Goal: Information Seeking & Learning: Learn about a topic

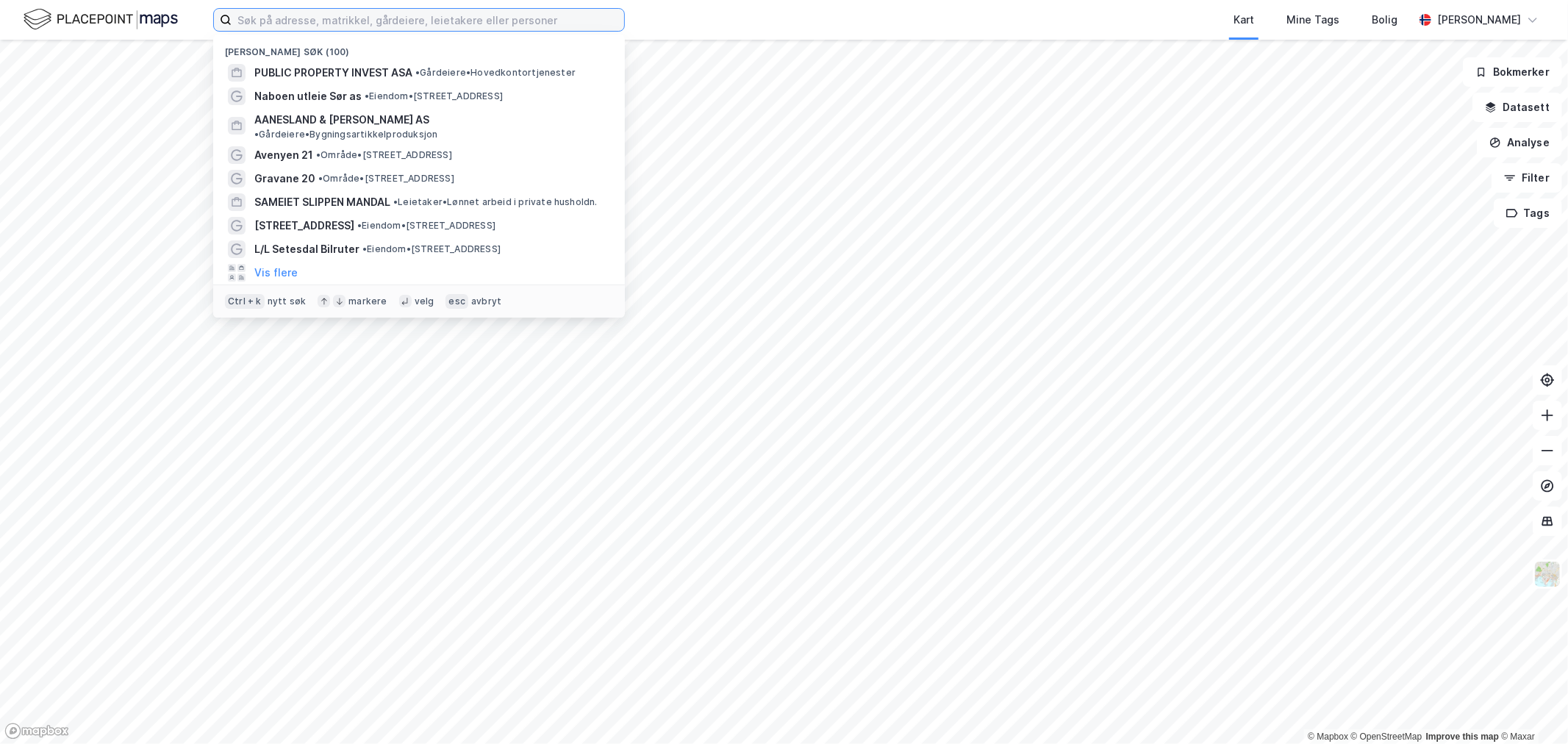
click at [436, 20] on input at bounding box center [428, 20] width 393 height 22
paste input "Mjåvannsvingen 101"
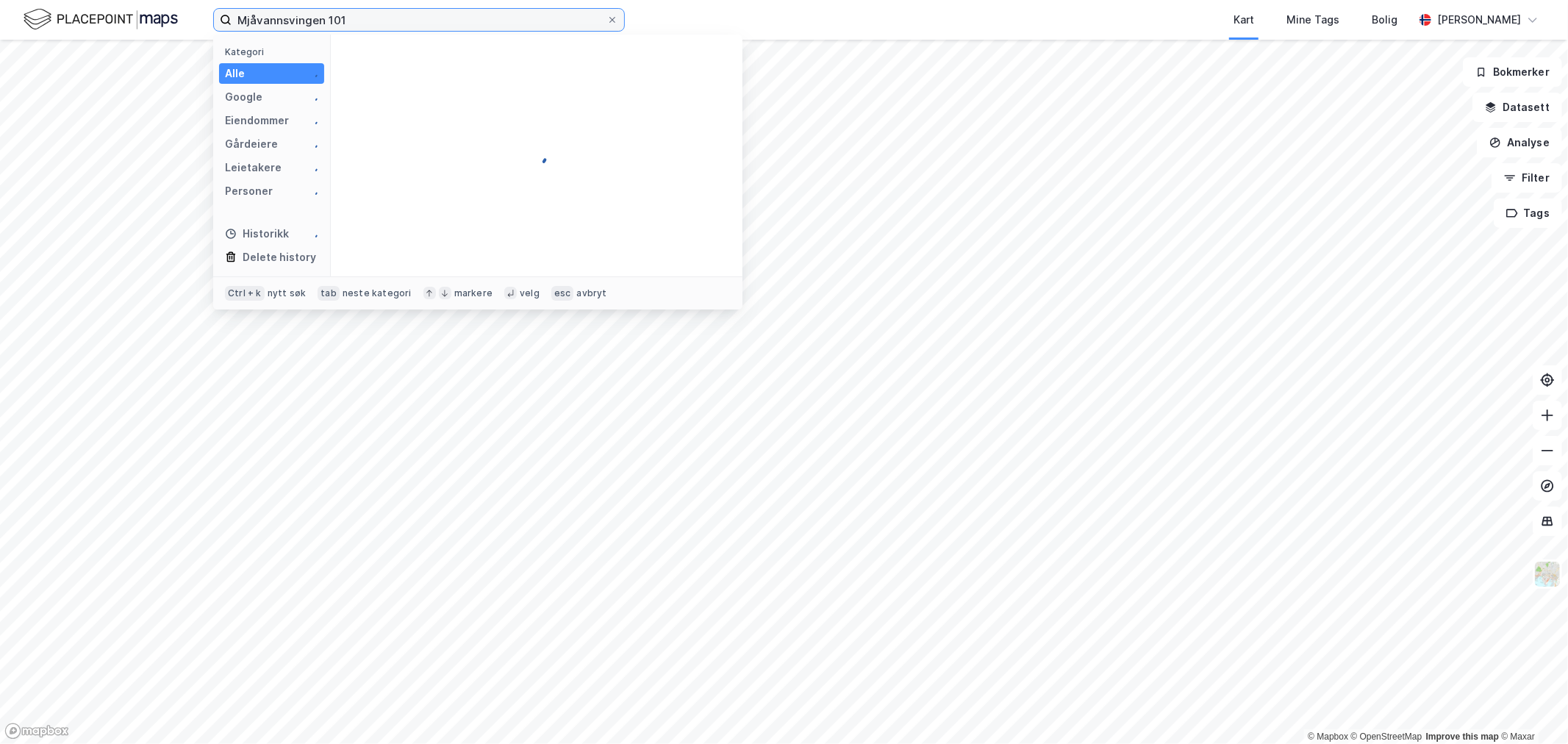
type input "Mjåvannsvingen 101"
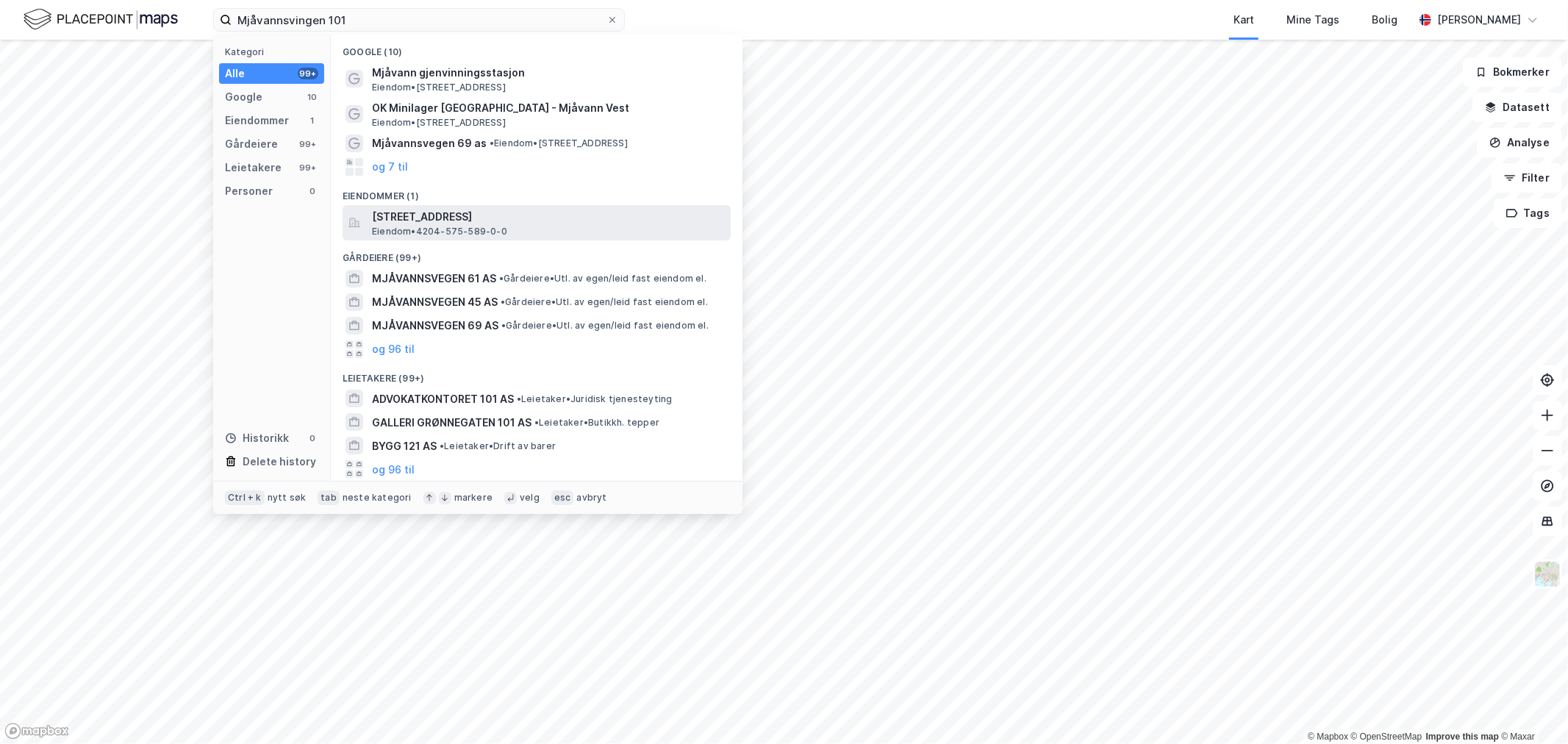
click at [521, 214] on span "[STREET_ADDRESS]" at bounding box center [548, 217] width 353 height 18
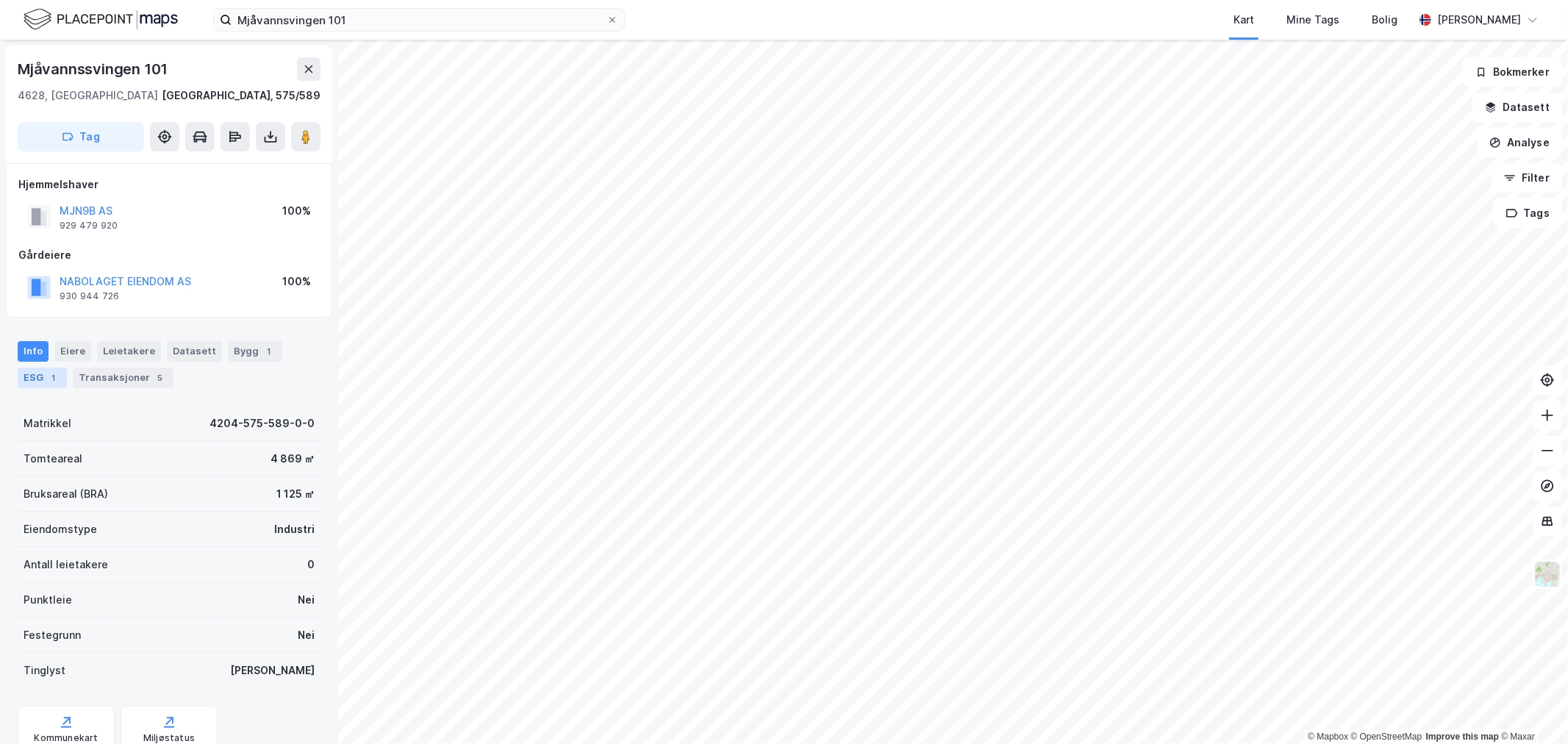
click at [46, 380] on div "1" at bounding box center [54, 378] width 14 height 14
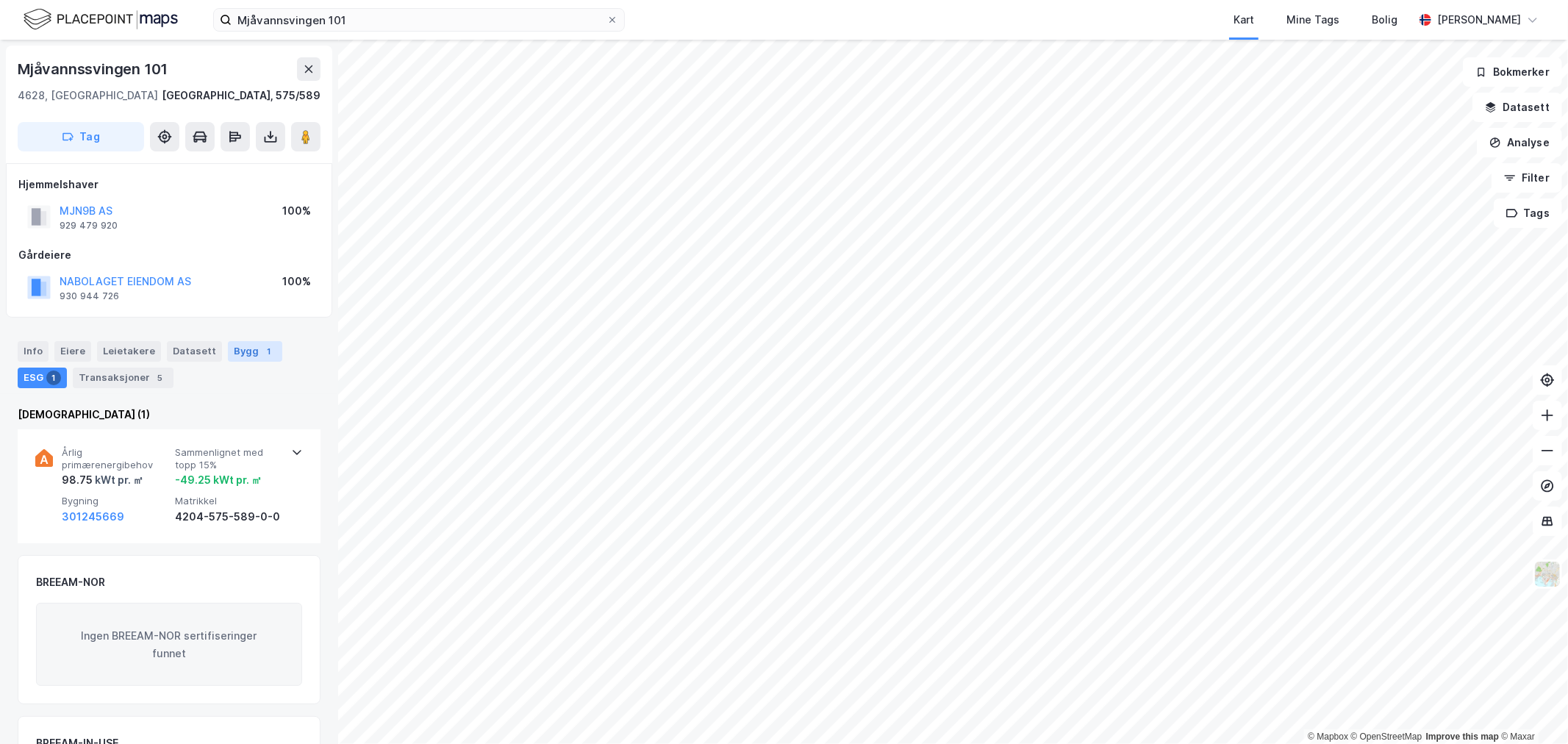
click at [241, 348] on div "Bygg 1" at bounding box center [255, 352] width 54 height 21
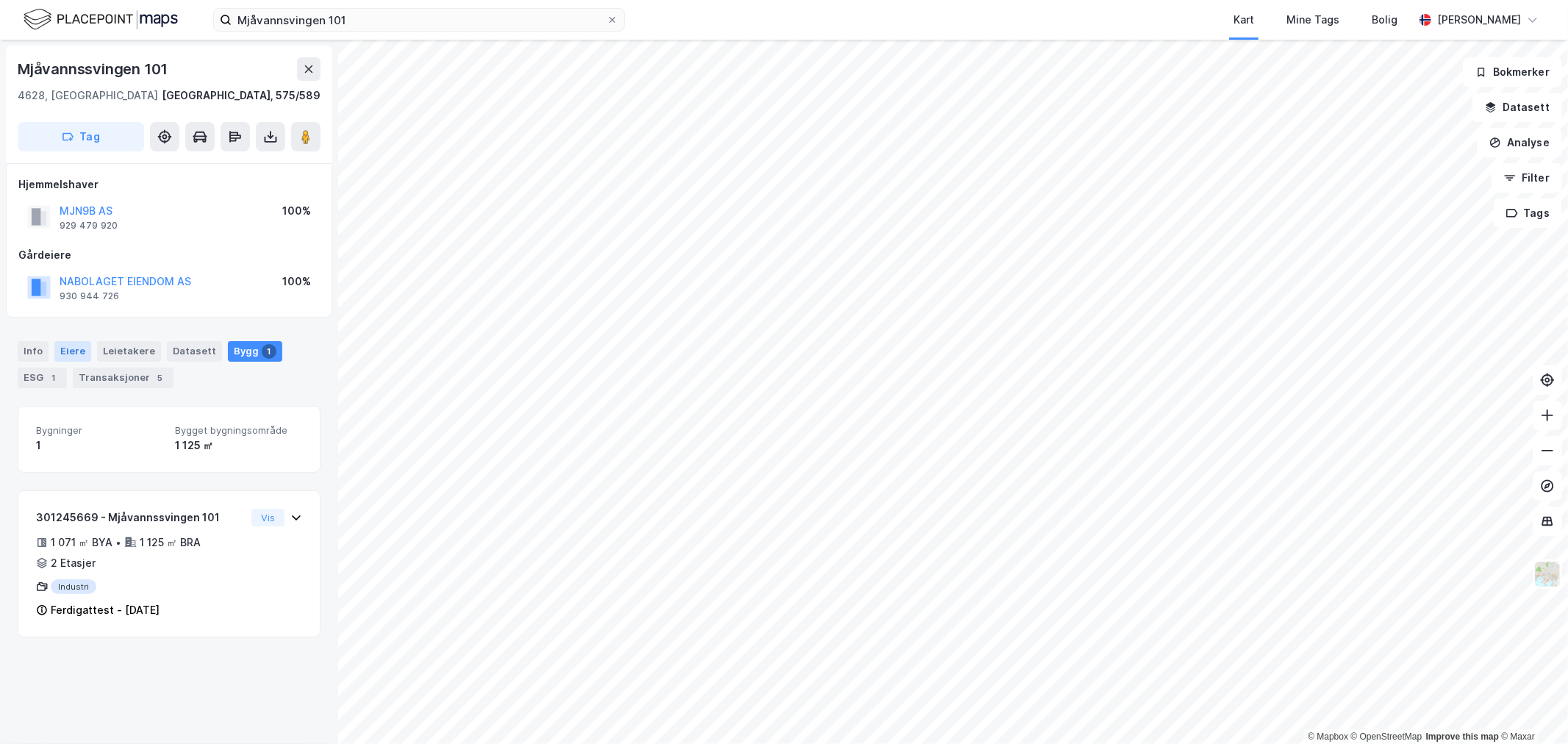
click at [71, 346] on div "Eiere" at bounding box center [73, 352] width 37 height 21
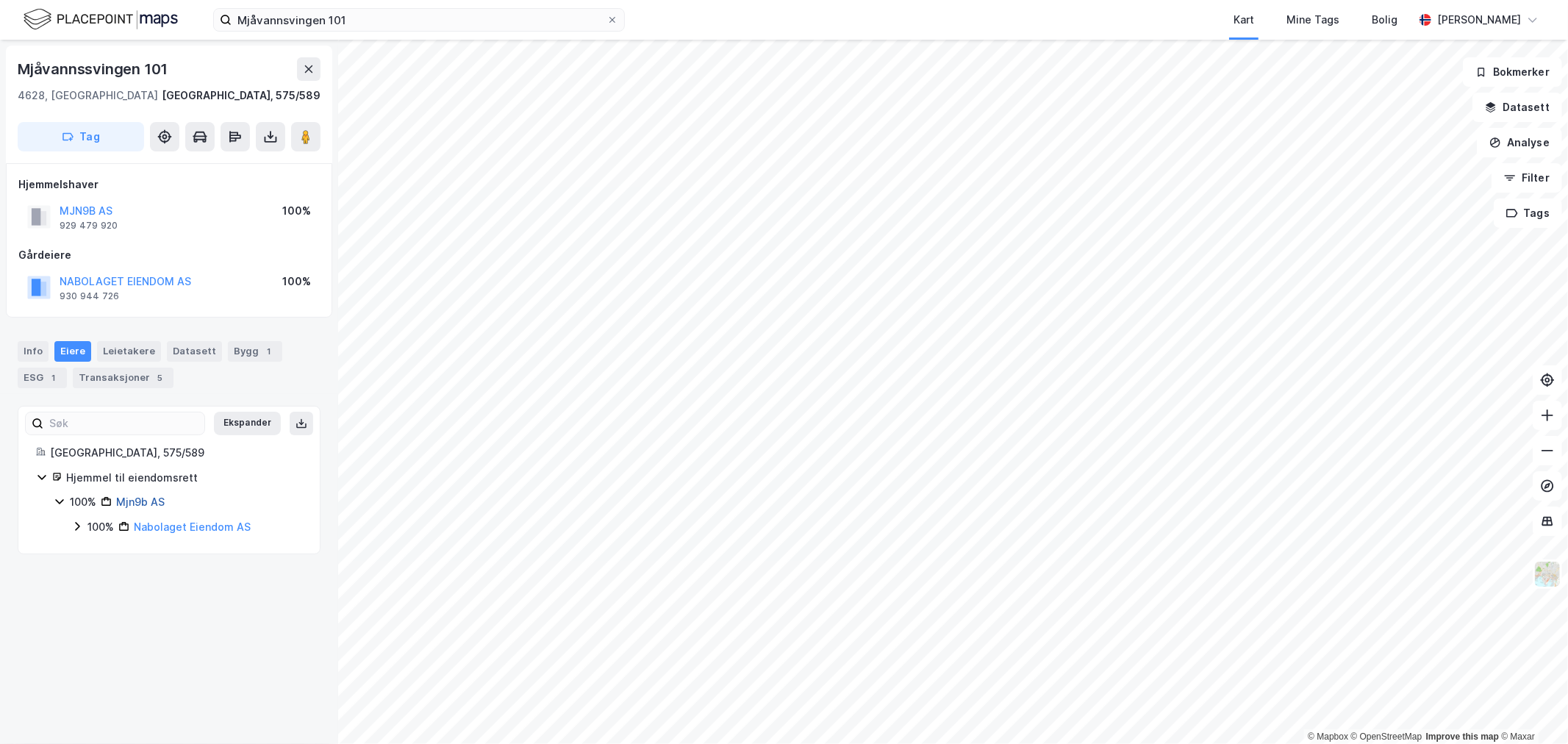
click at [146, 508] on link "Mjn9b AS" at bounding box center [140, 502] width 49 height 13
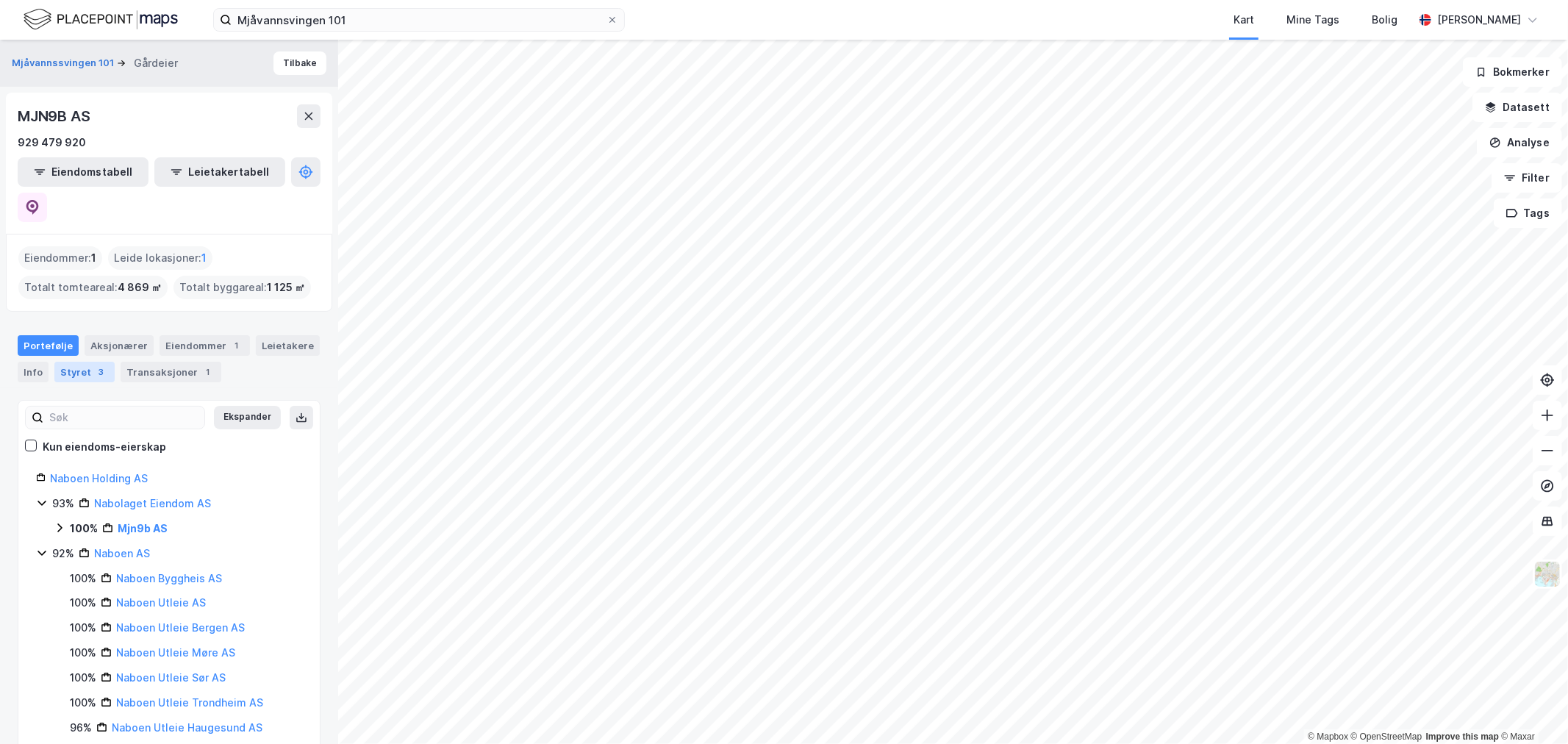
click at [75, 362] on div "Styret 3" at bounding box center [84, 372] width 60 height 21
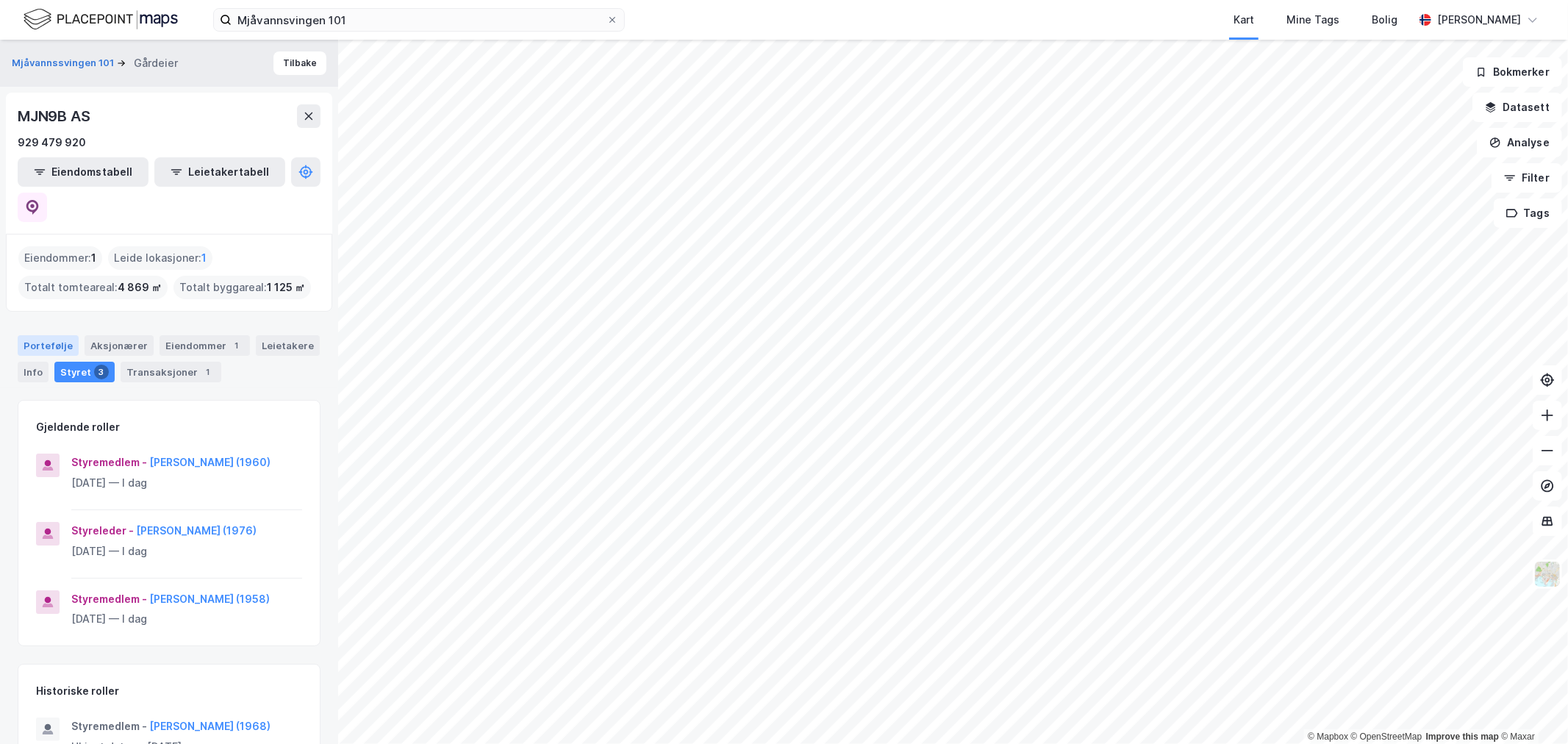
click at [49, 335] on div "Portefølje" at bounding box center [48, 345] width 61 height 21
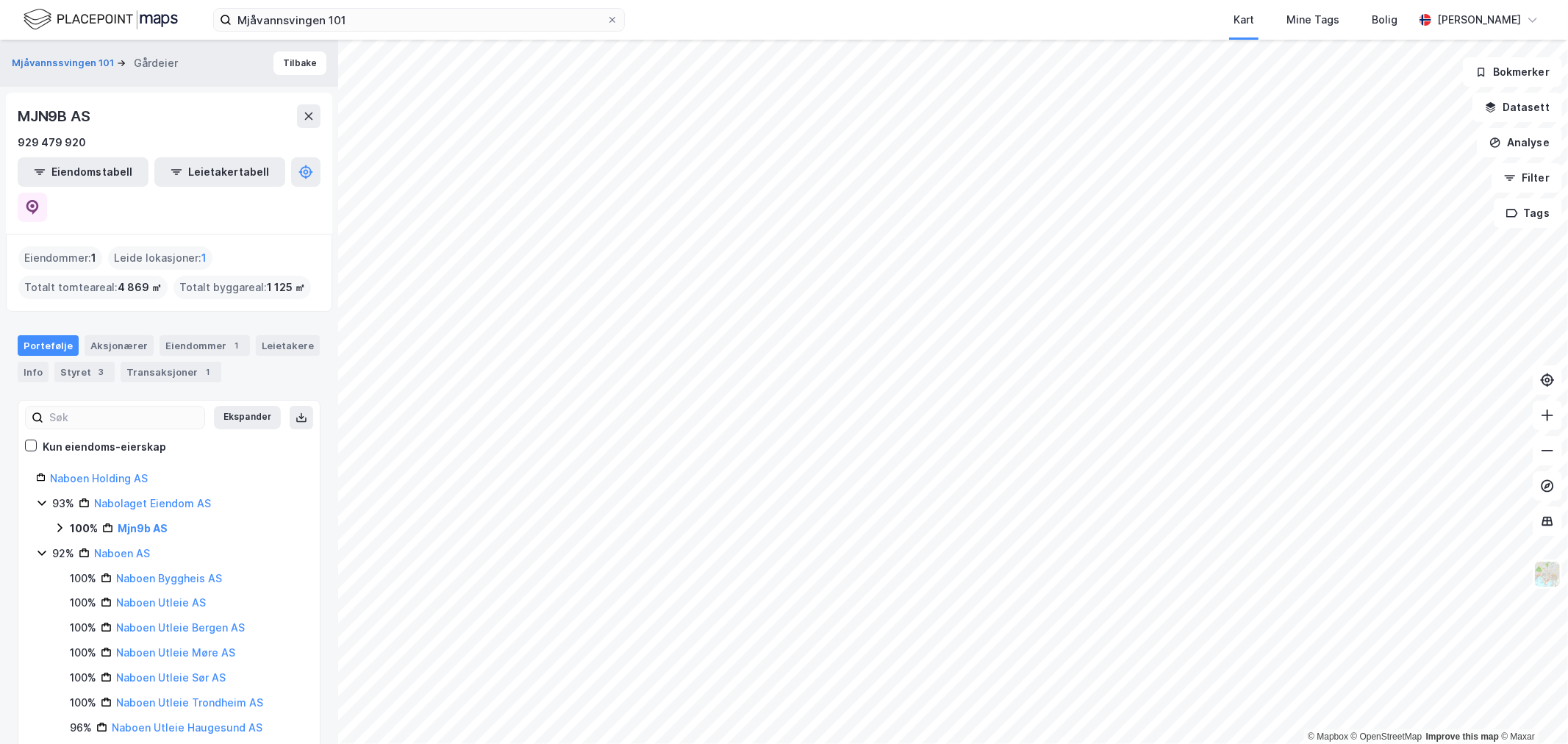
scroll to position [42, 0]
